Goal: Task Accomplishment & Management: Complete application form

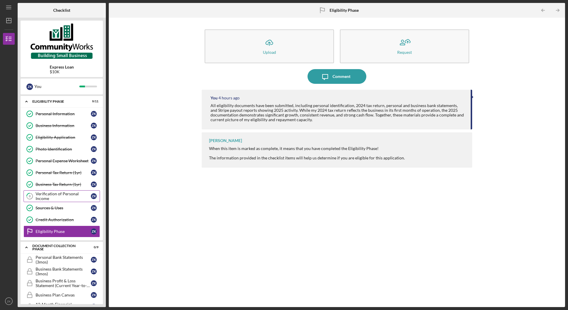
click at [71, 195] on div "Verification of Personal Income" at bounding box center [63, 195] width 55 height 9
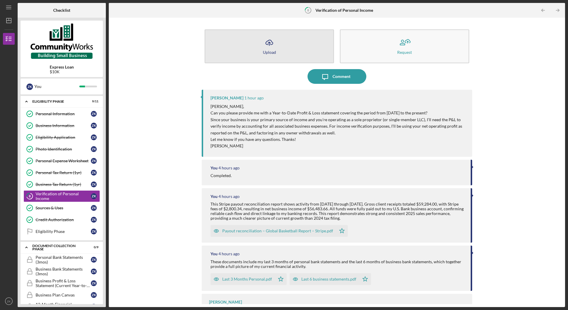
click at [268, 44] on icon "button" at bounding box center [269, 42] width 7 height 4
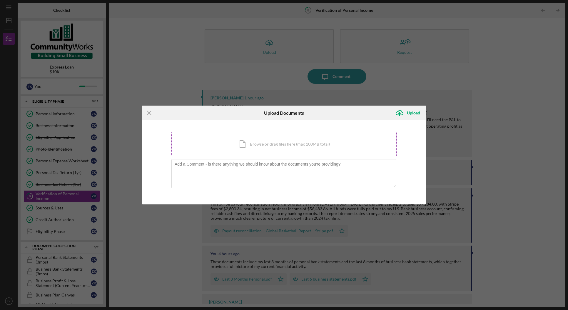
click at [248, 146] on div "Icon/Document Browse or drag files here (max 100MB total) Tap to choose files o…" at bounding box center [283, 144] width 225 height 24
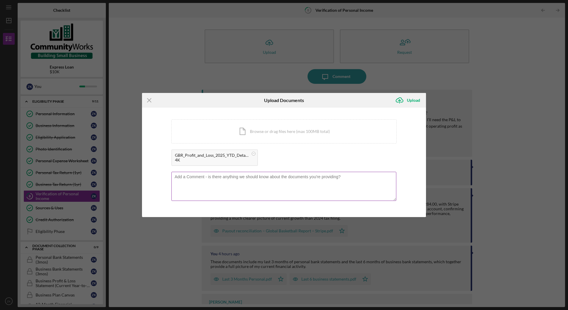
click at [279, 183] on textarea at bounding box center [283, 186] width 225 height 29
paste textarea "This Profit & Loss Statement ([DATE]–[DATE]) reflects $59,284 in gross receipts…"
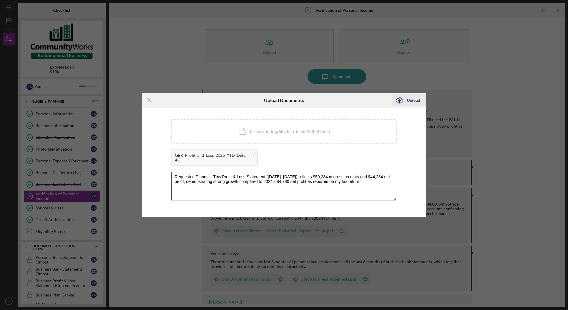
type textarea "Requested P and L. This Profit & Loss Statement ([DATE]–[DATE]) reflects $59,28…"
click at [414, 101] on div "Upload" at bounding box center [413, 100] width 13 height 12
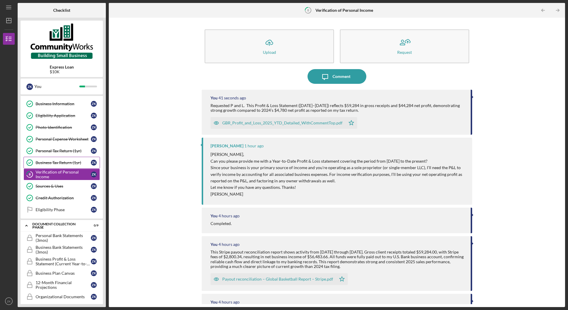
scroll to position [27, 0]
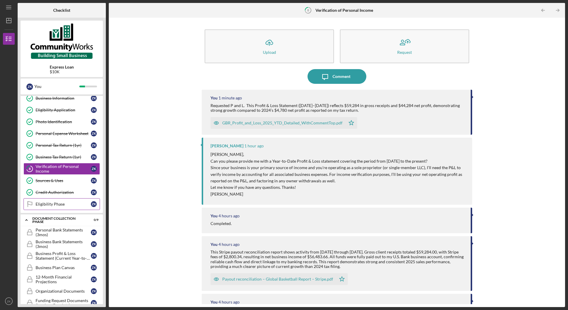
click at [47, 206] on div "Eligibility Phase" at bounding box center [63, 204] width 55 height 5
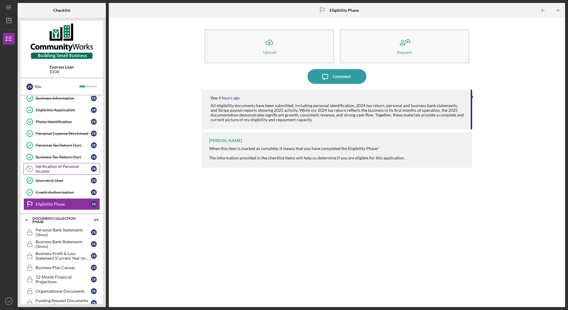
click at [58, 171] on div "Verification of Personal Income" at bounding box center [63, 168] width 55 height 9
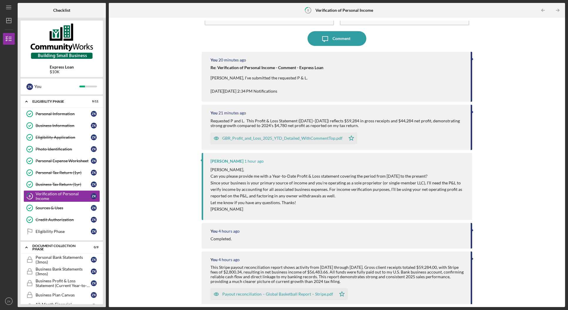
click at [184, 130] on div "Icon/Upload Upload Request Icon/Message Comment You 20 minutes ago Re: Verifica…" at bounding box center [337, 162] width 450 height 283
